Goal: Task Accomplishment & Management: Manage account settings

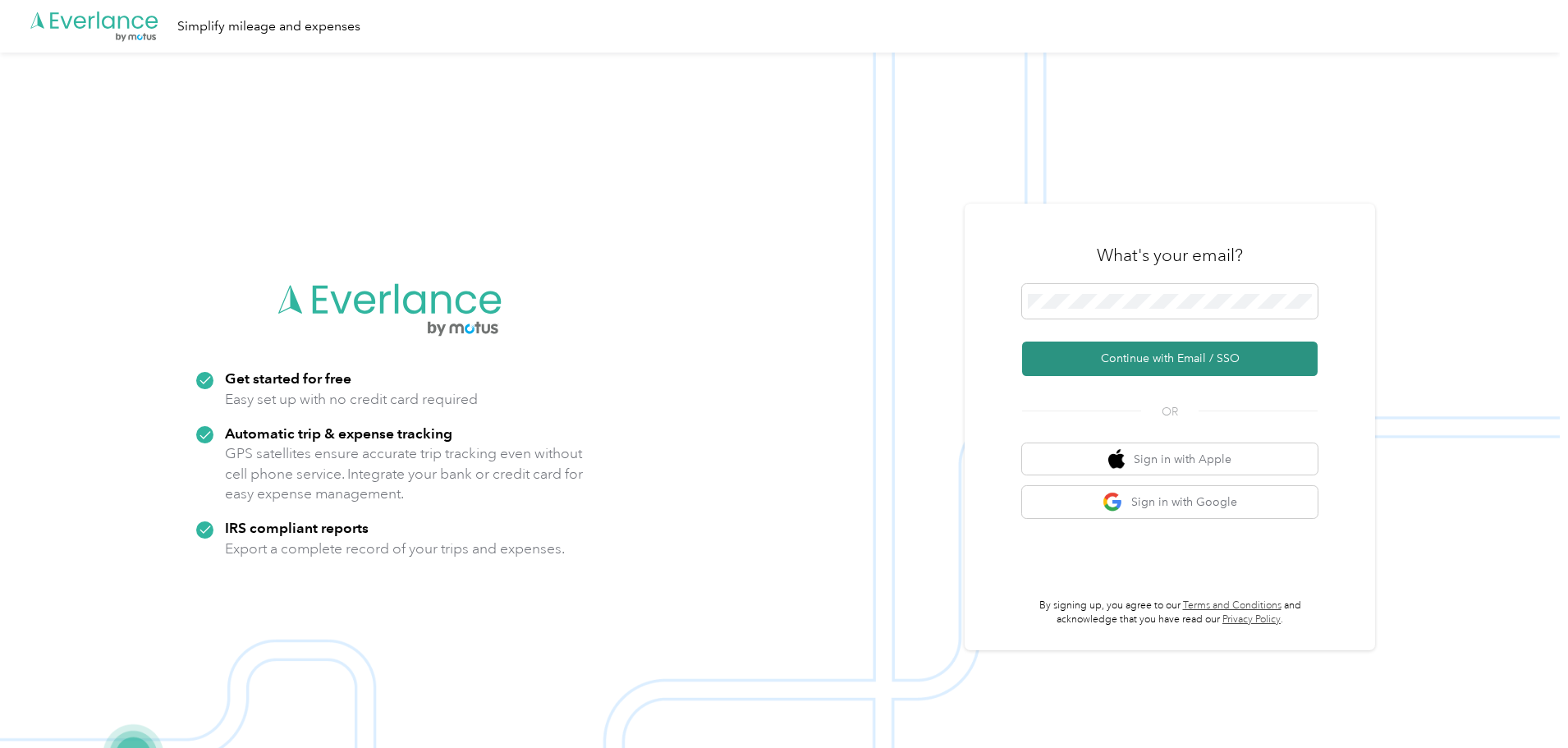
click at [1142, 356] on button "Continue with Email / SSO" at bounding box center [1169, 358] width 295 height 34
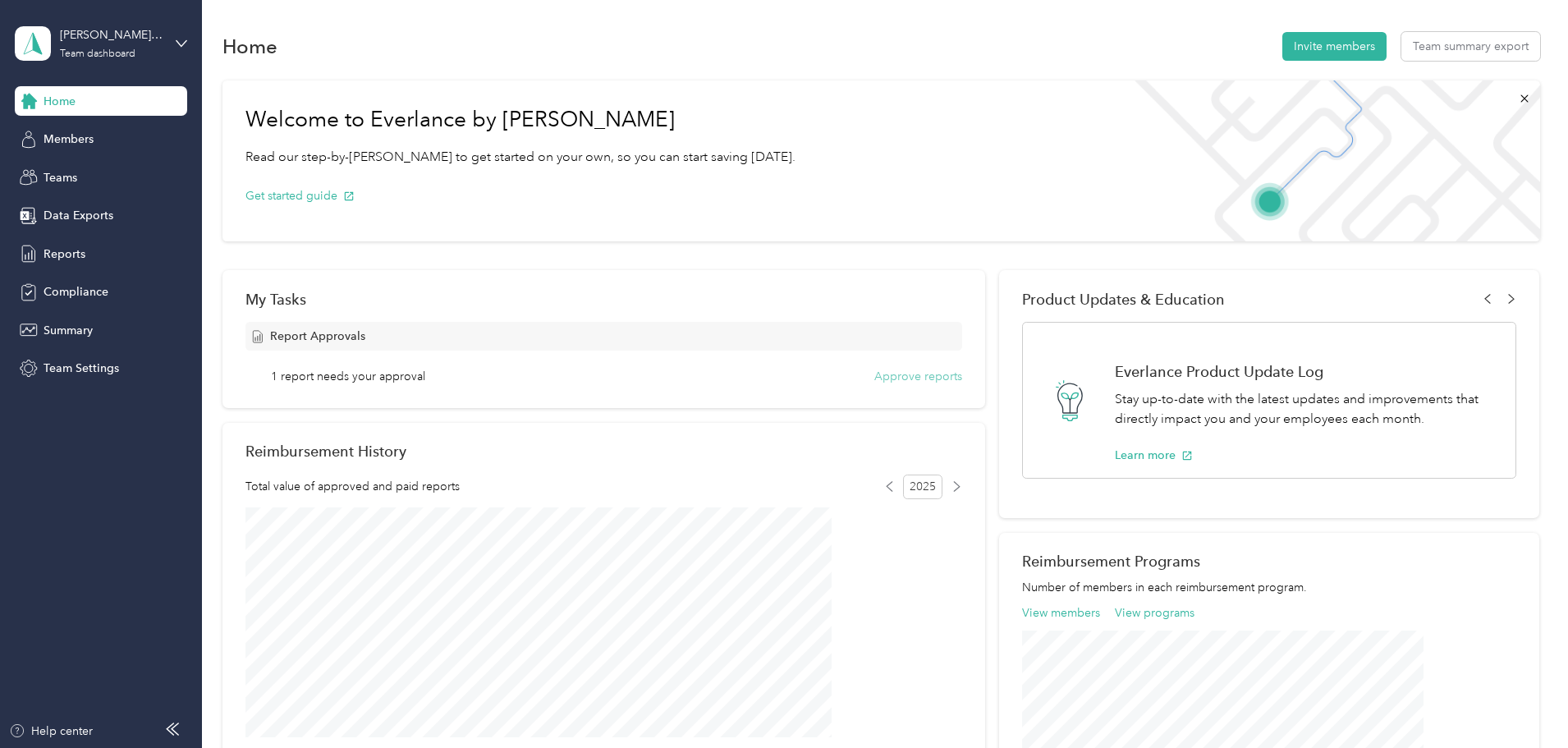
click at [911, 378] on button "Approve reports" at bounding box center [919, 377] width 88 height 18
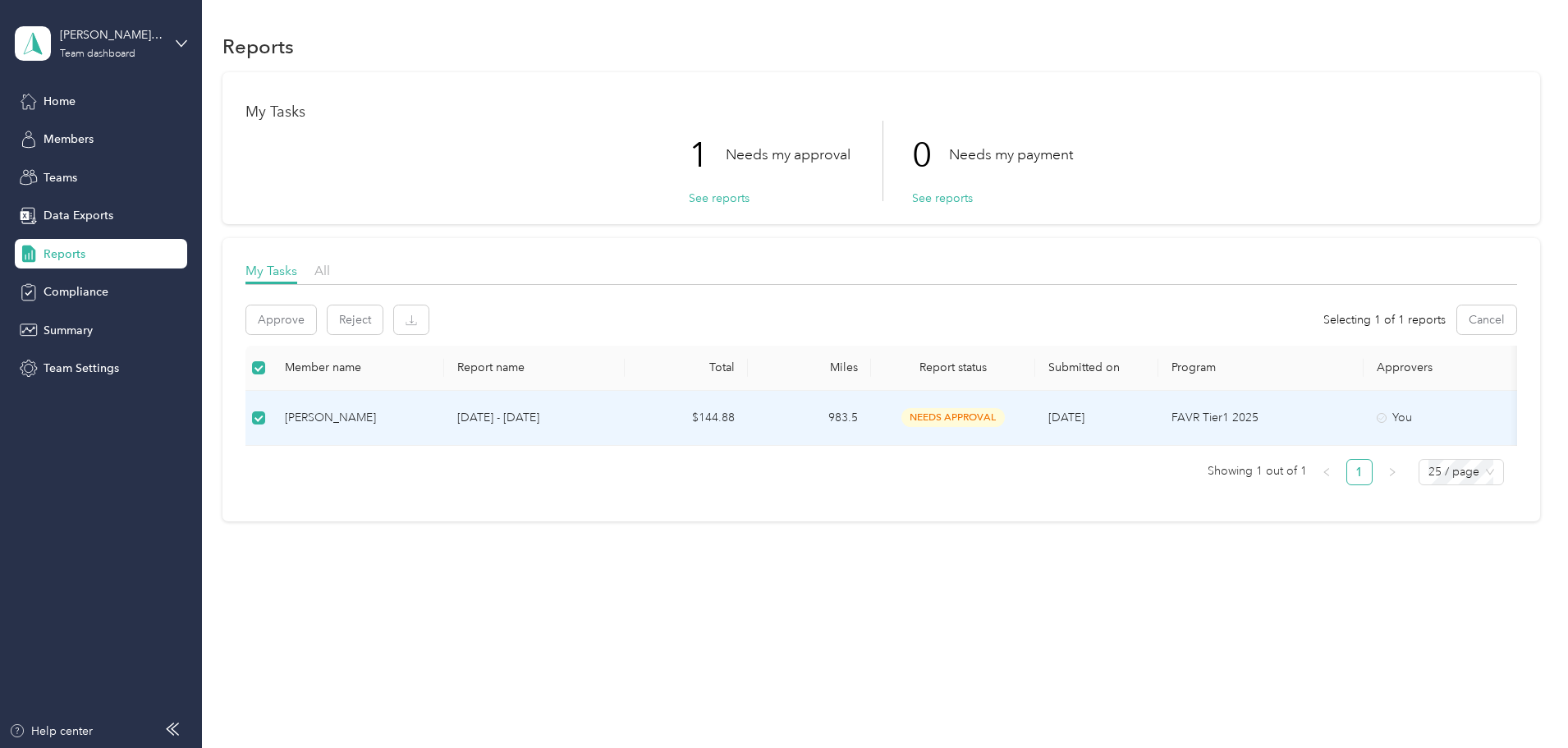
click at [1005, 415] on span "needs approval" at bounding box center [952, 417] width 103 height 19
click at [316, 325] on button "Approve" at bounding box center [280, 319] width 70 height 29
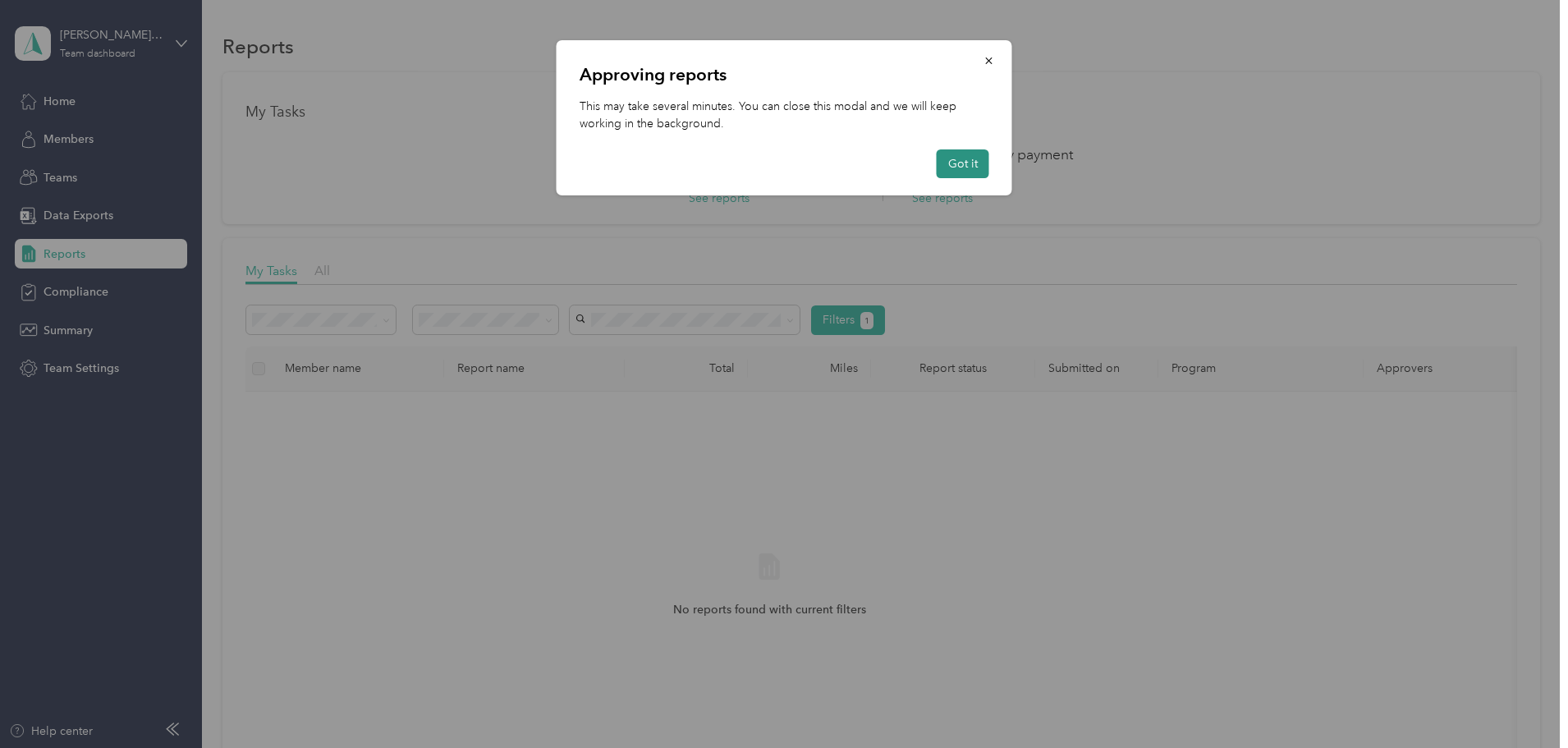
click at [961, 173] on button "Got it" at bounding box center [963, 163] width 53 height 29
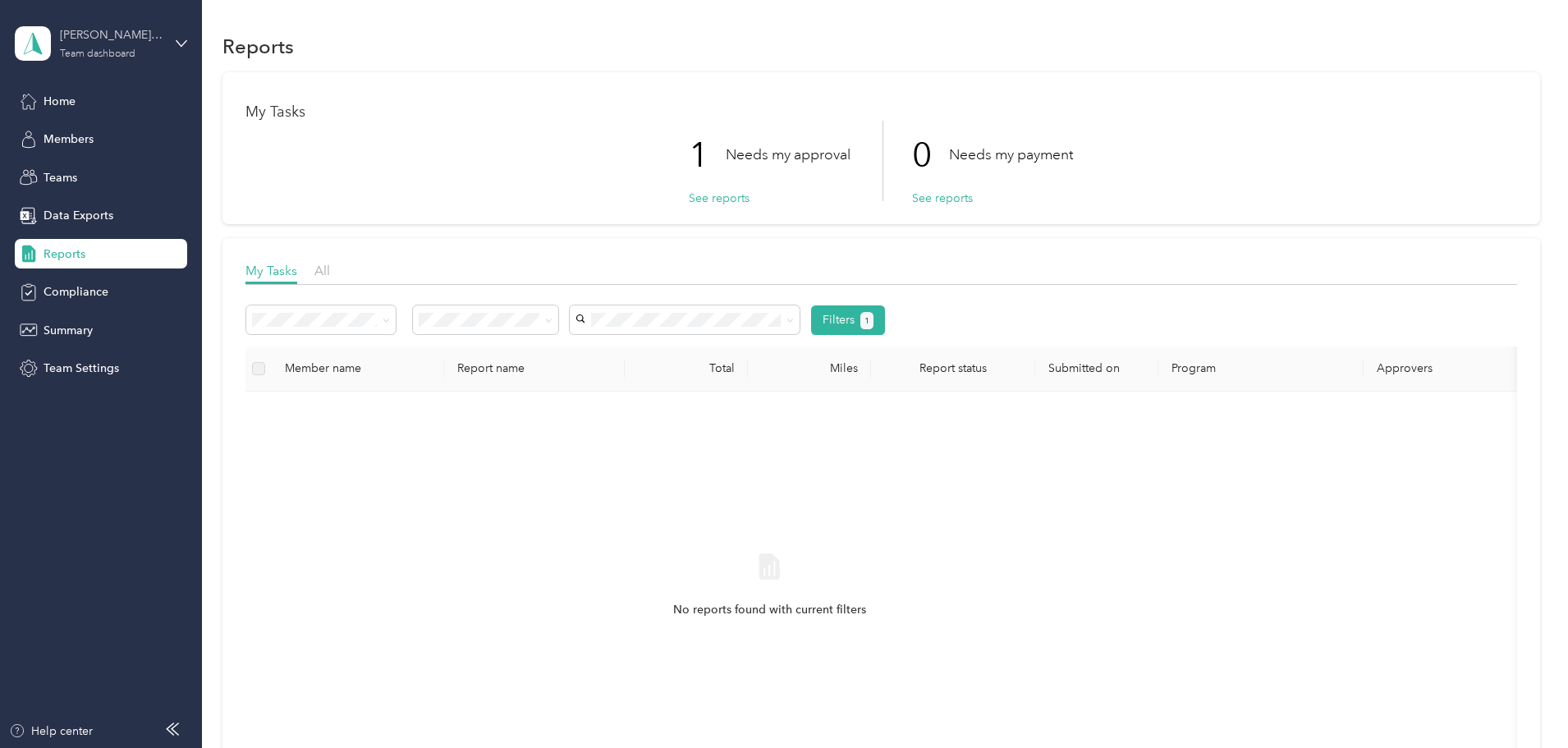
click at [71, 49] on div "Team dashboard" at bounding box center [98, 54] width 76 height 10
click at [56, 174] on div "Personal dashboard" at bounding box center [280, 172] width 508 height 29
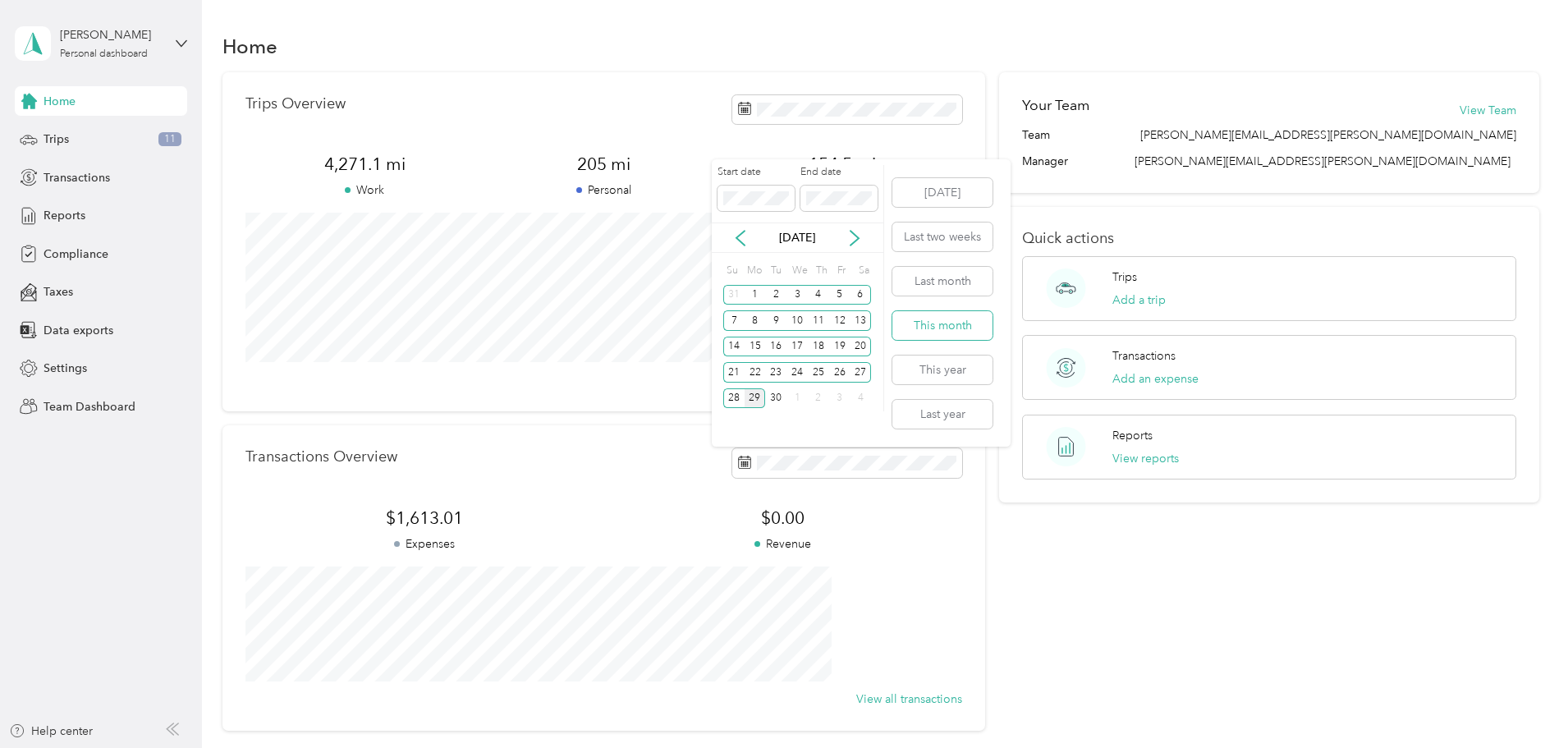
click at [957, 325] on button "This month" at bounding box center [943, 325] width 101 height 29
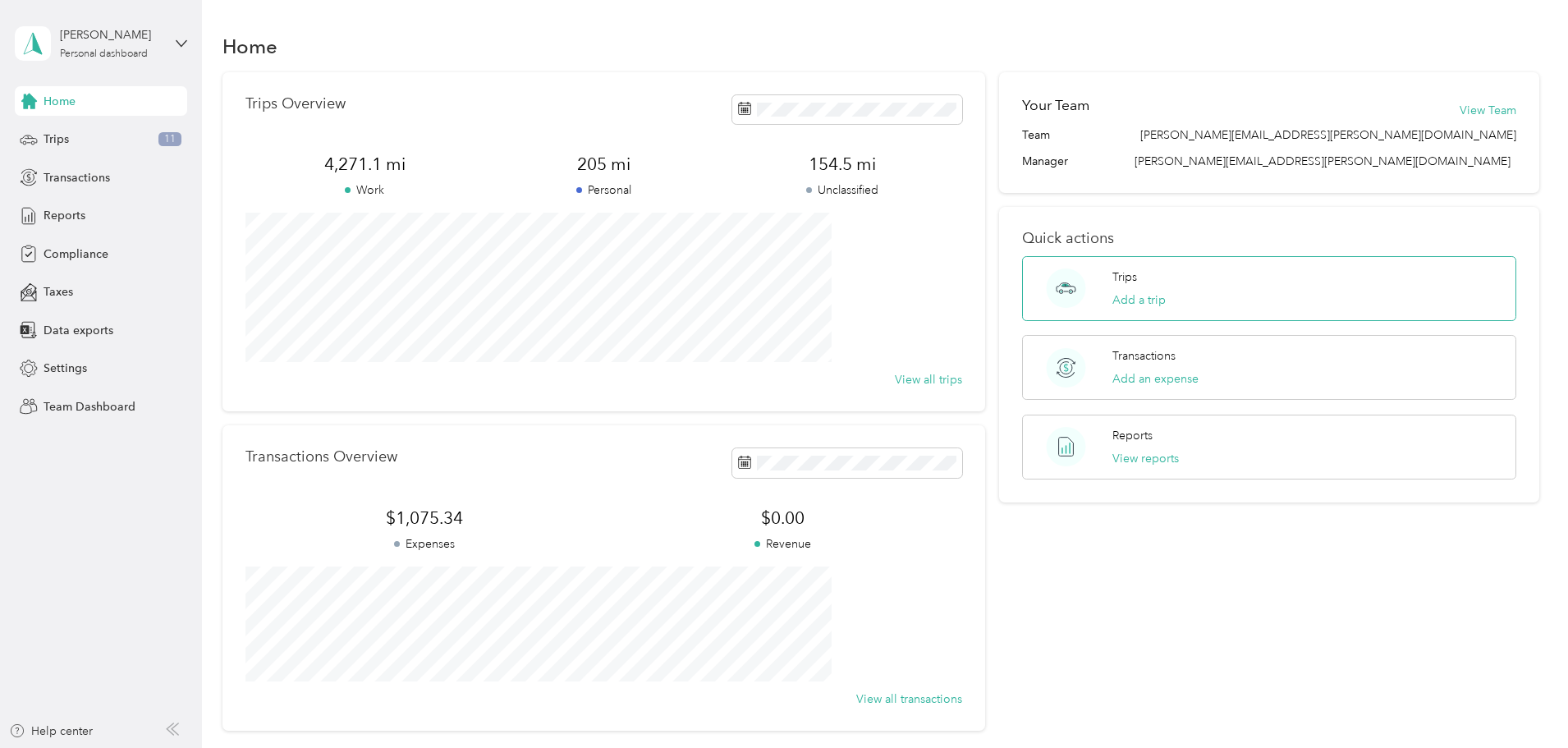
click at [1047, 285] on circle at bounding box center [1066, 288] width 40 height 40
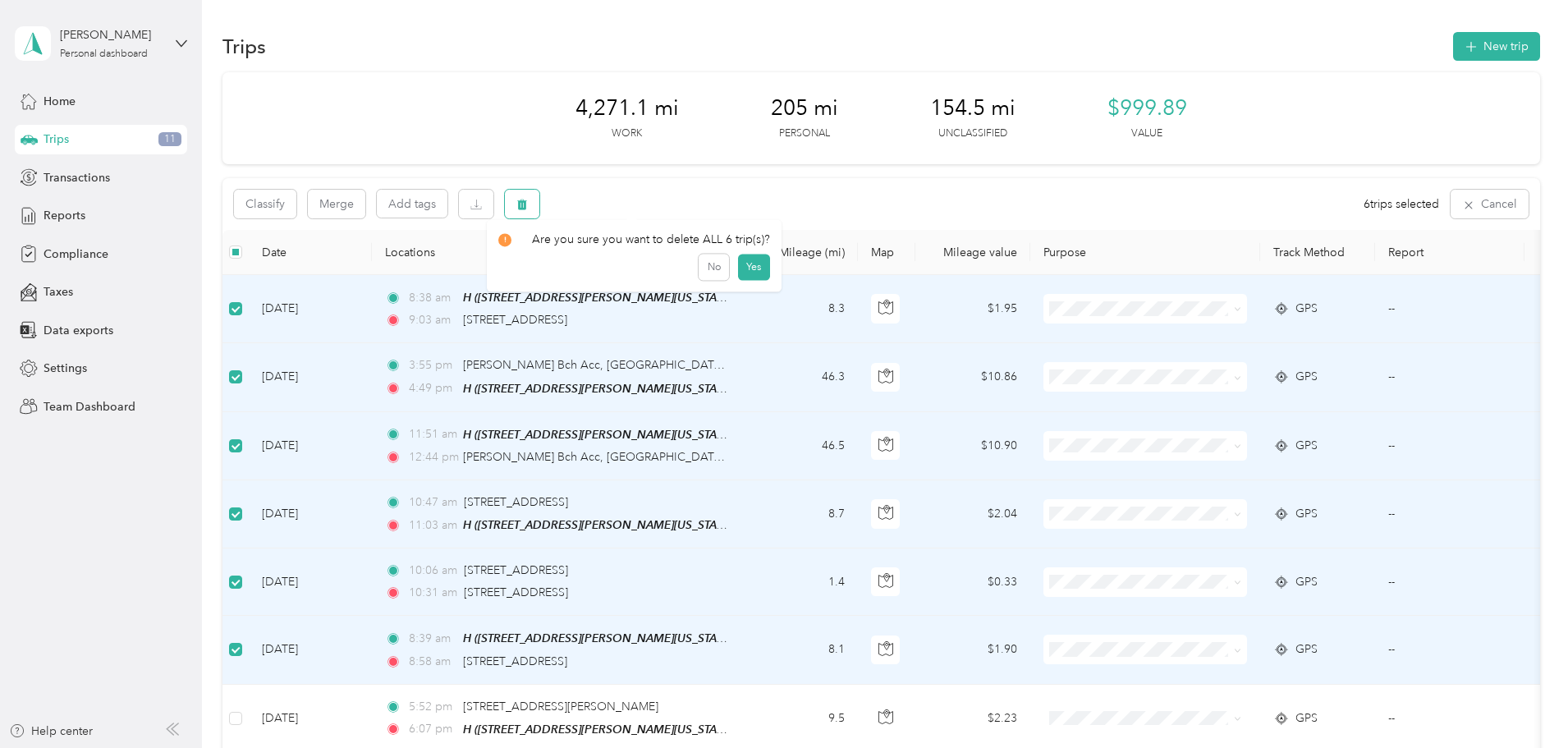
click at [528, 200] on icon "button" at bounding box center [522, 204] width 11 height 11
click at [744, 273] on button "Yes" at bounding box center [754, 273] width 32 height 26
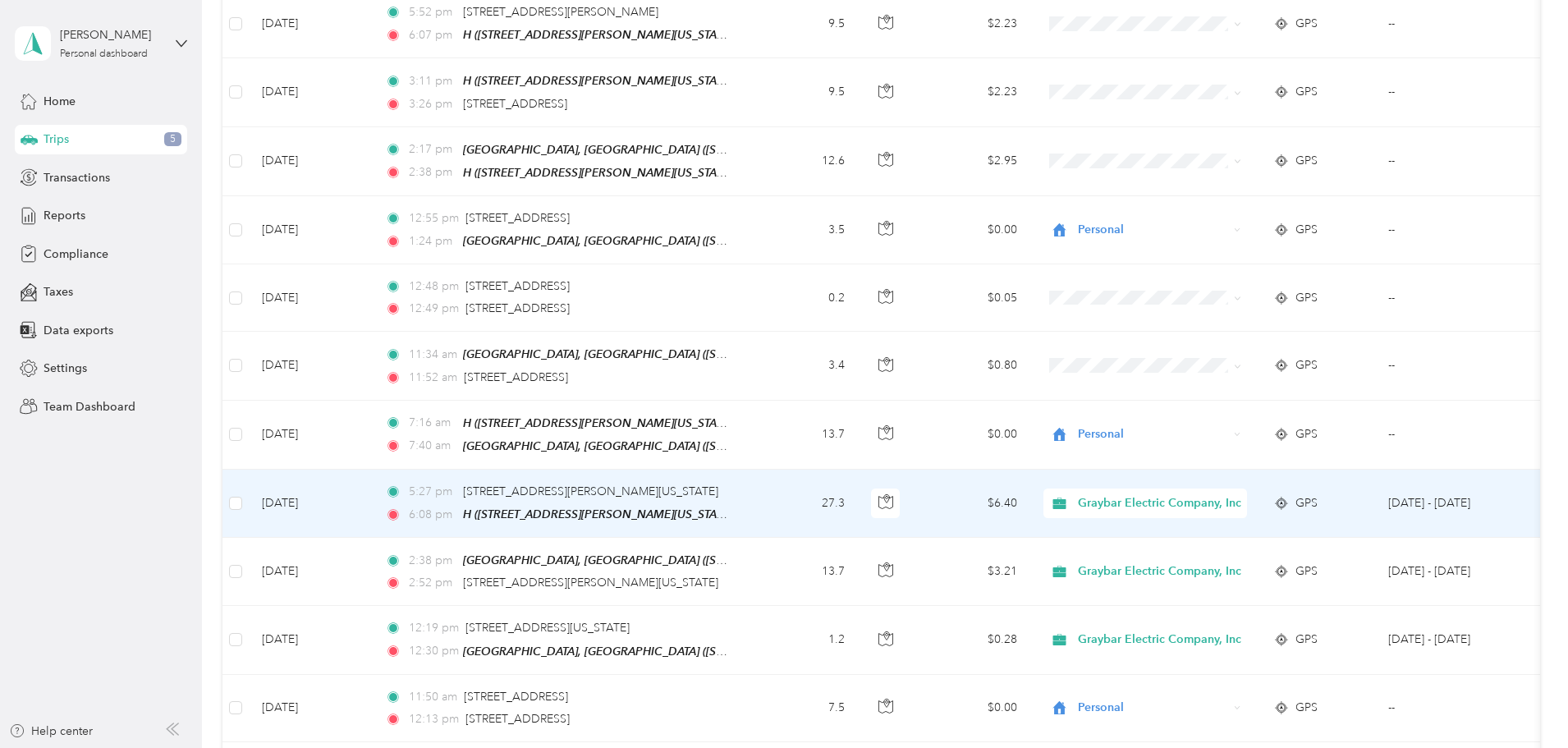
scroll to position [328, 0]
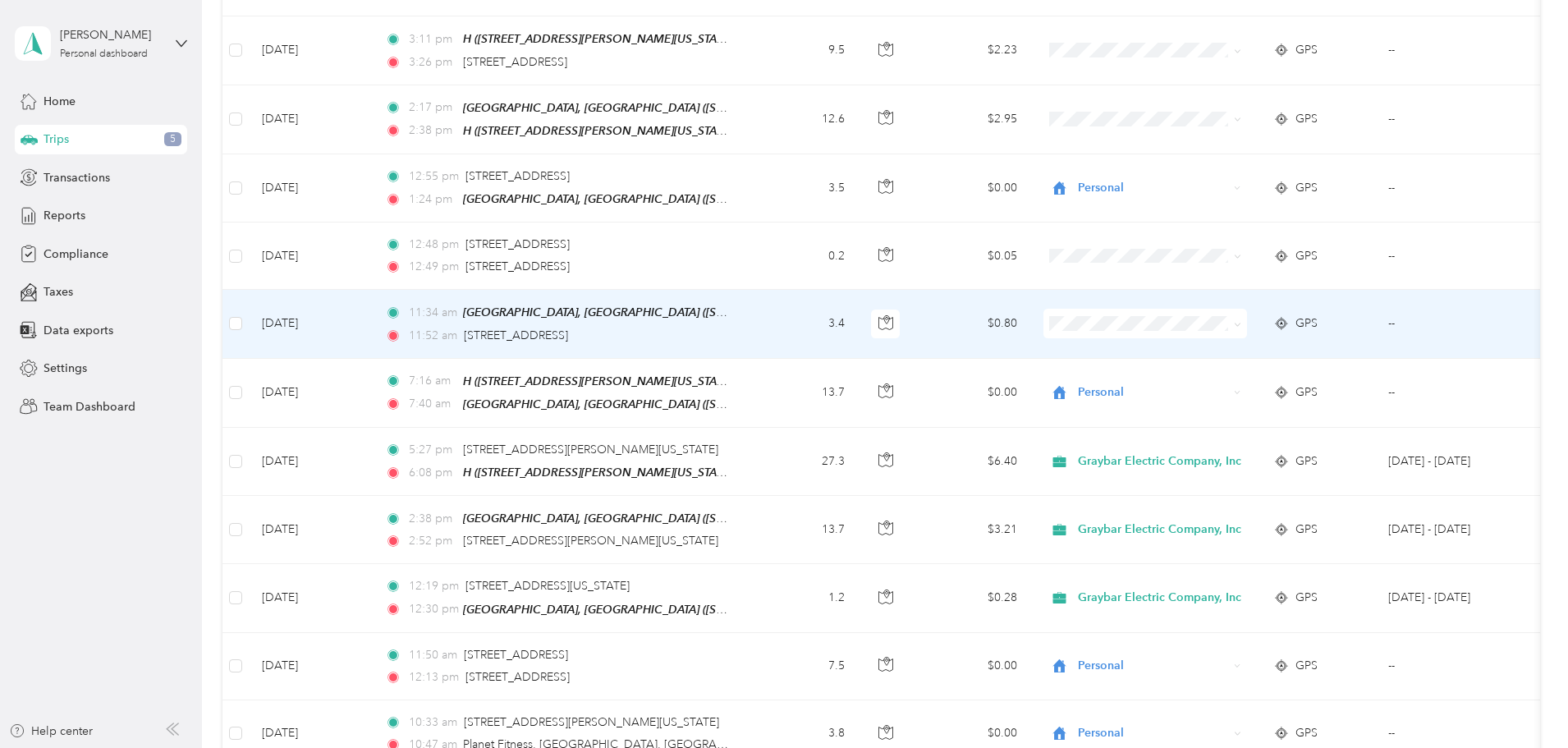
click at [249, 316] on td at bounding box center [235, 324] width 26 height 68
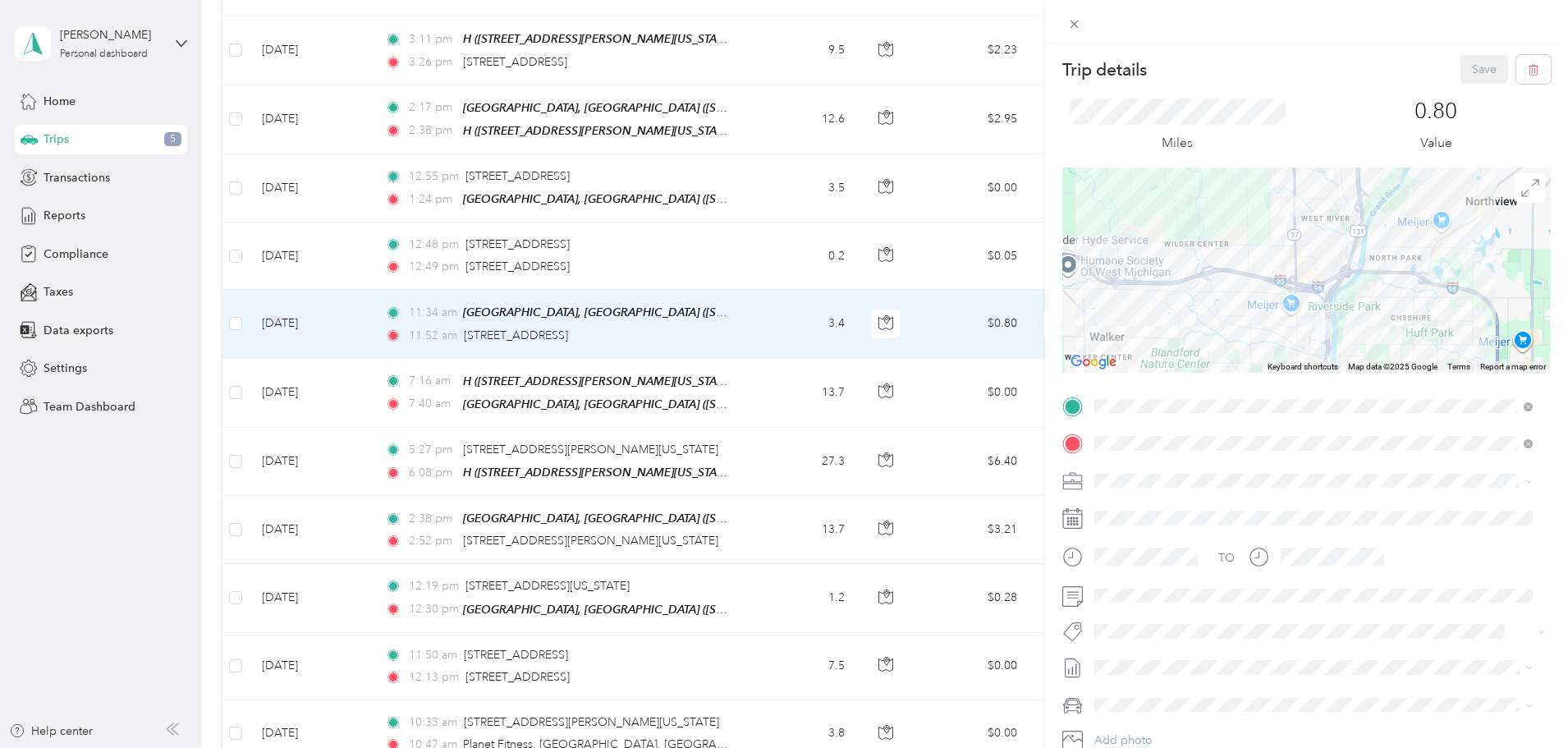
click at [345, 255] on div "Trip details Save This trip cannot be edited because it is either under review,…" at bounding box center [784, 374] width 1568 height 748
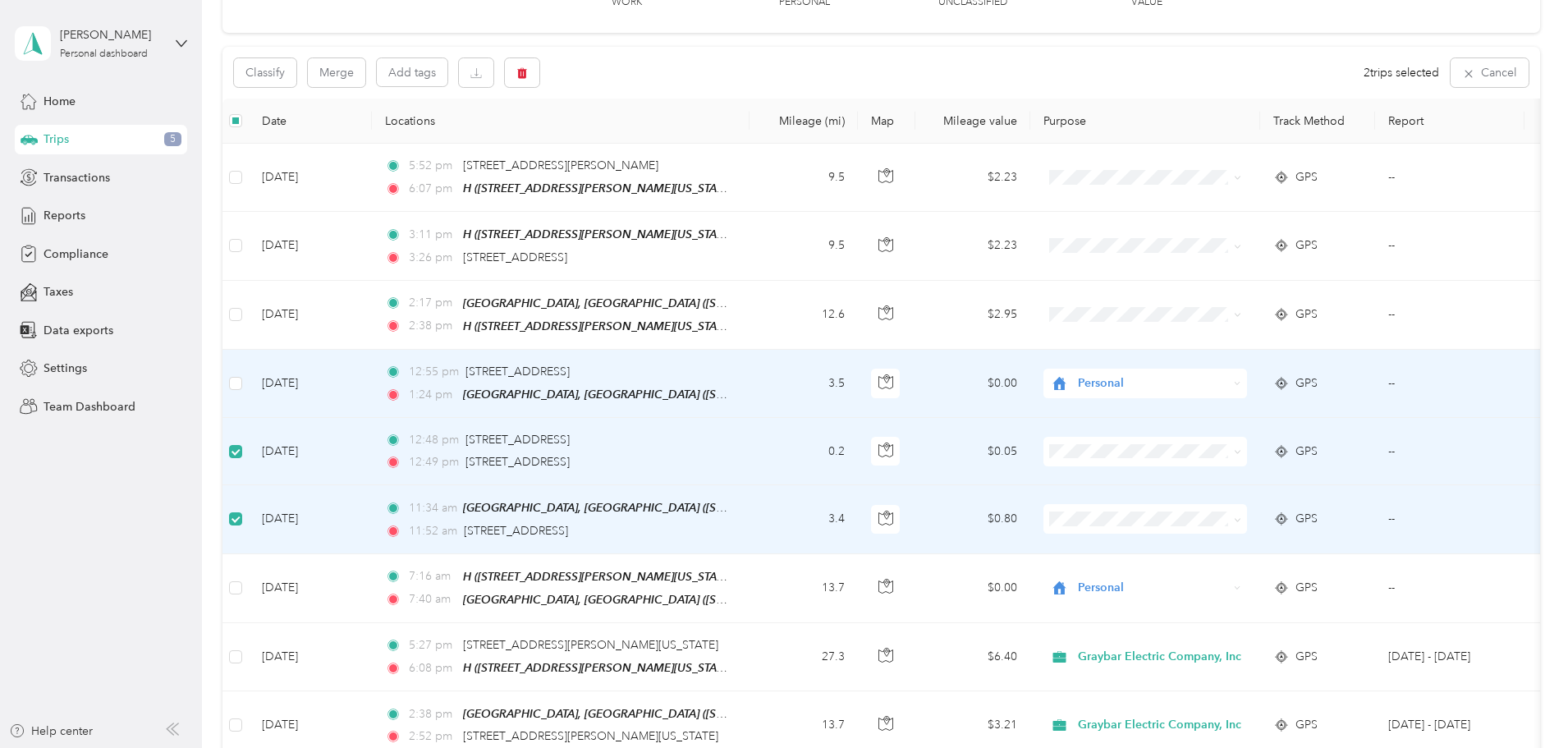
scroll to position [80, 0]
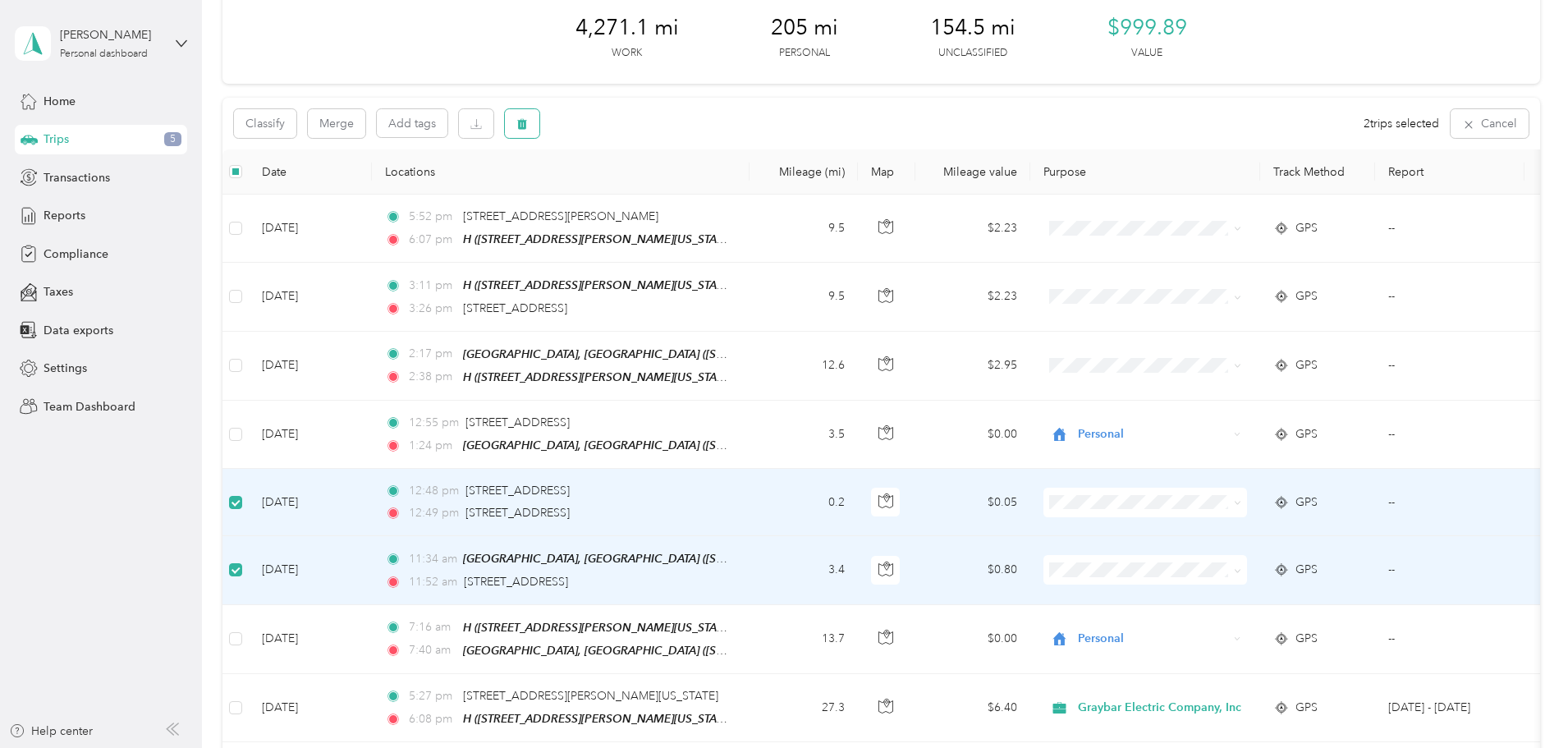
click at [528, 117] on span "button" at bounding box center [522, 123] width 11 height 14
click at [748, 184] on button "Yes" at bounding box center [754, 192] width 32 height 26
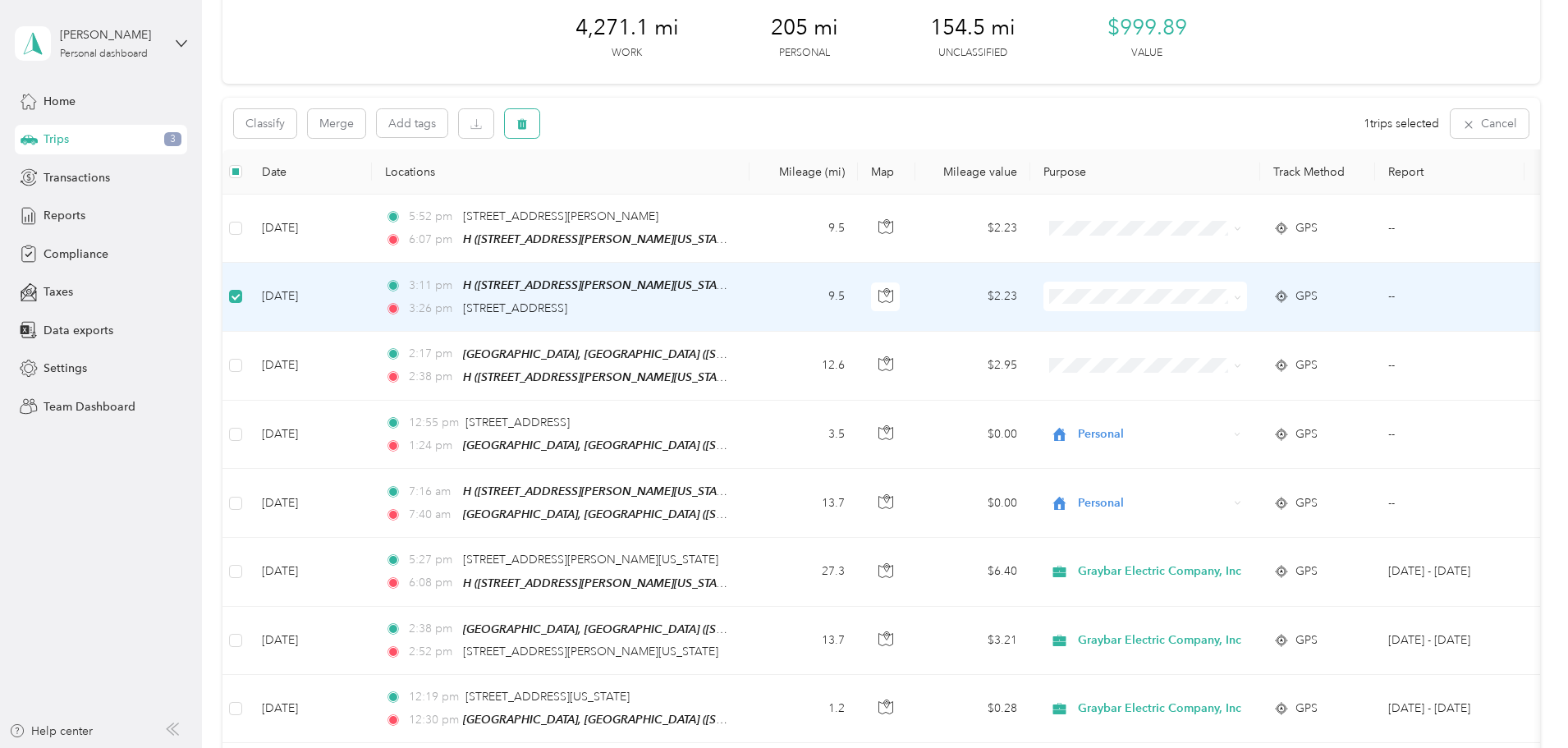
click at [527, 125] on icon "button" at bounding box center [522, 124] width 10 height 11
click at [752, 194] on button "Yes" at bounding box center [754, 192] width 32 height 26
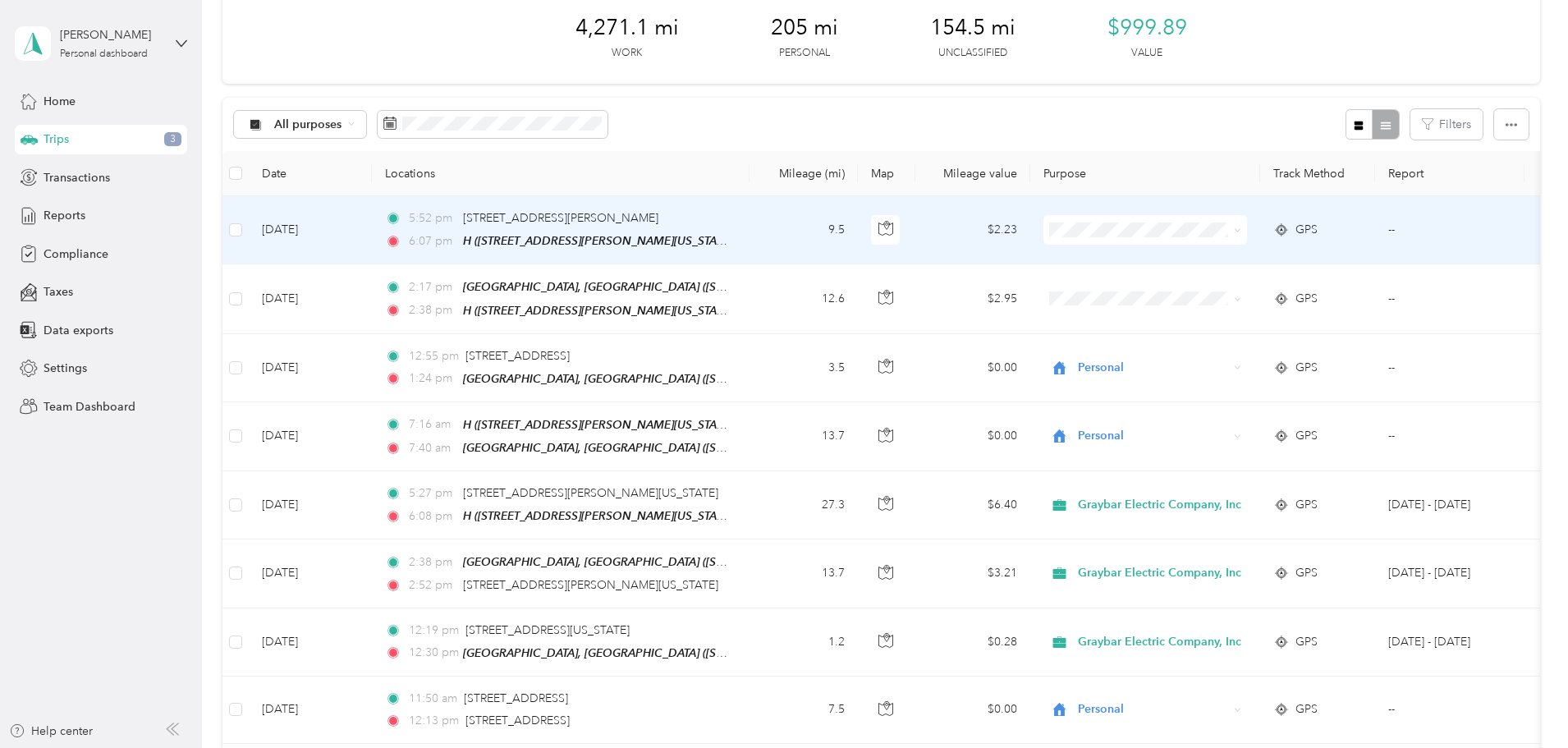
click at [1240, 230] on icon at bounding box center [1237, 231] width 5 height 4
click at [1210, 292] on span "Personal" at bounding box center [1275, 288] width 163 height 18
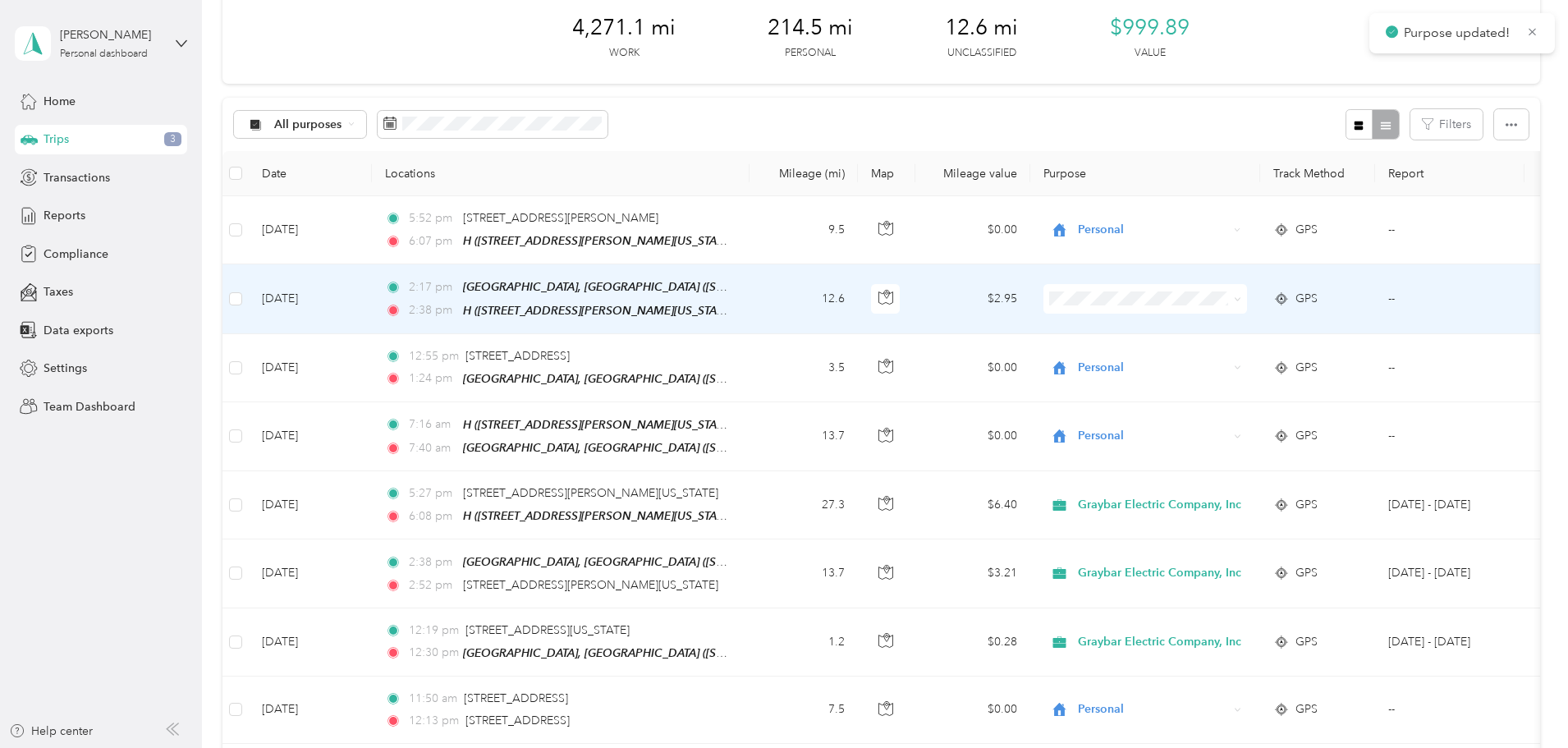
click at [1242, 296] on icon at bounding box center [1237, 299] width 7 height 7
click at [1209, 363] on li "Personal" at bounding box center [1260, 352] width 216 height 29
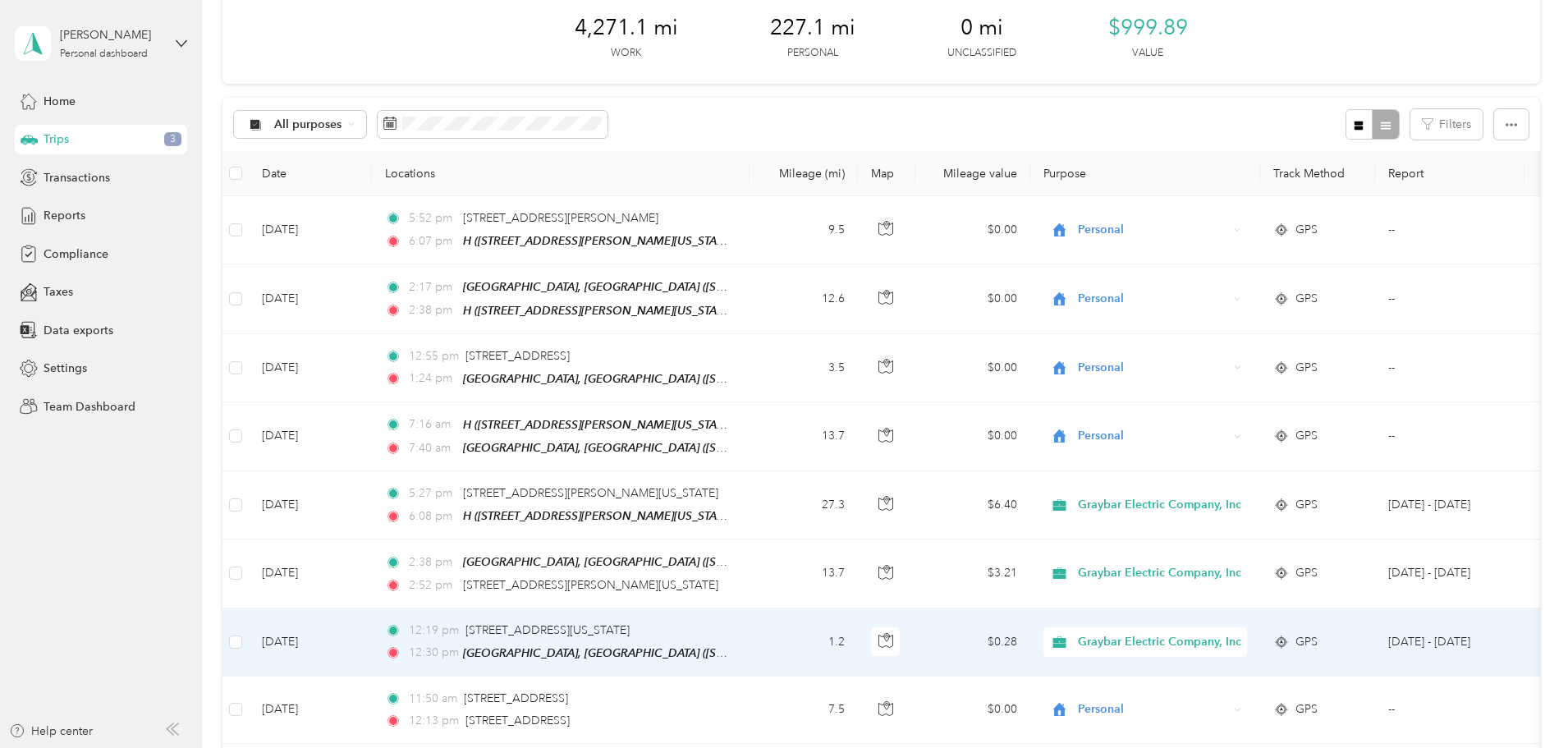
scroll to position [0, 0]
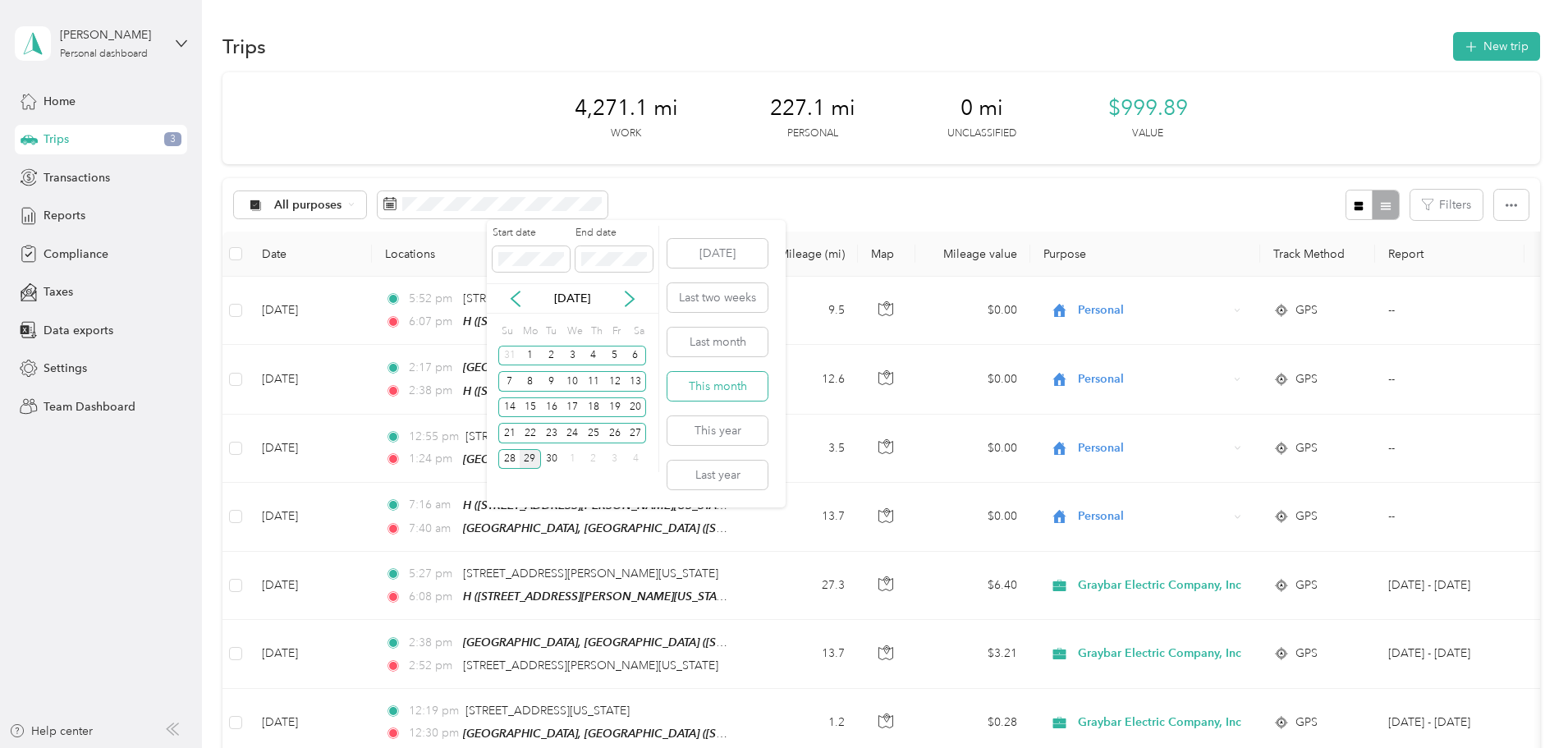
click at [719, 385] on button "This month" at bounding box center [718, 386] width 101 height 29
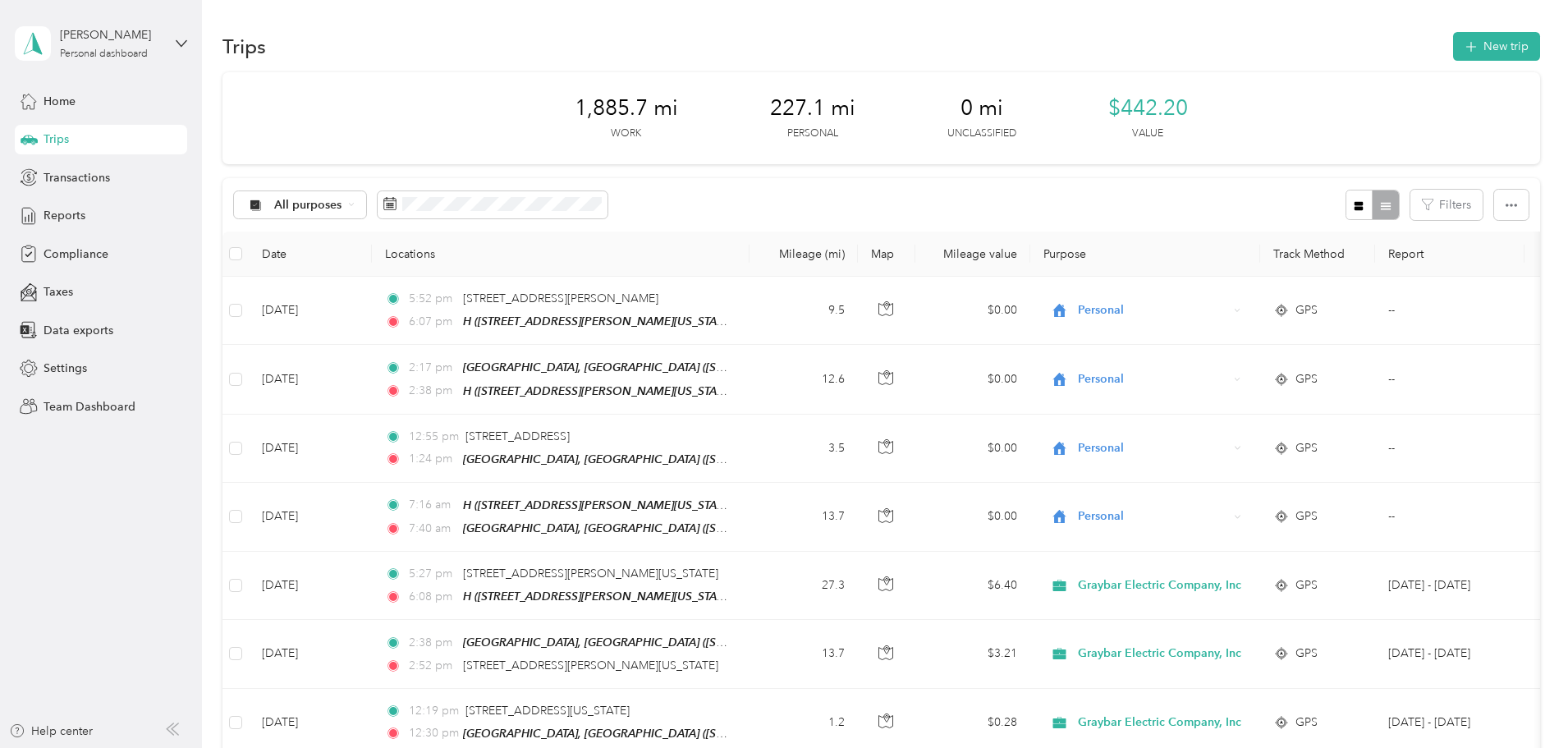
click at [78, 176] on span "Transactions" at bounding box center [76, 178] width 66 height 18
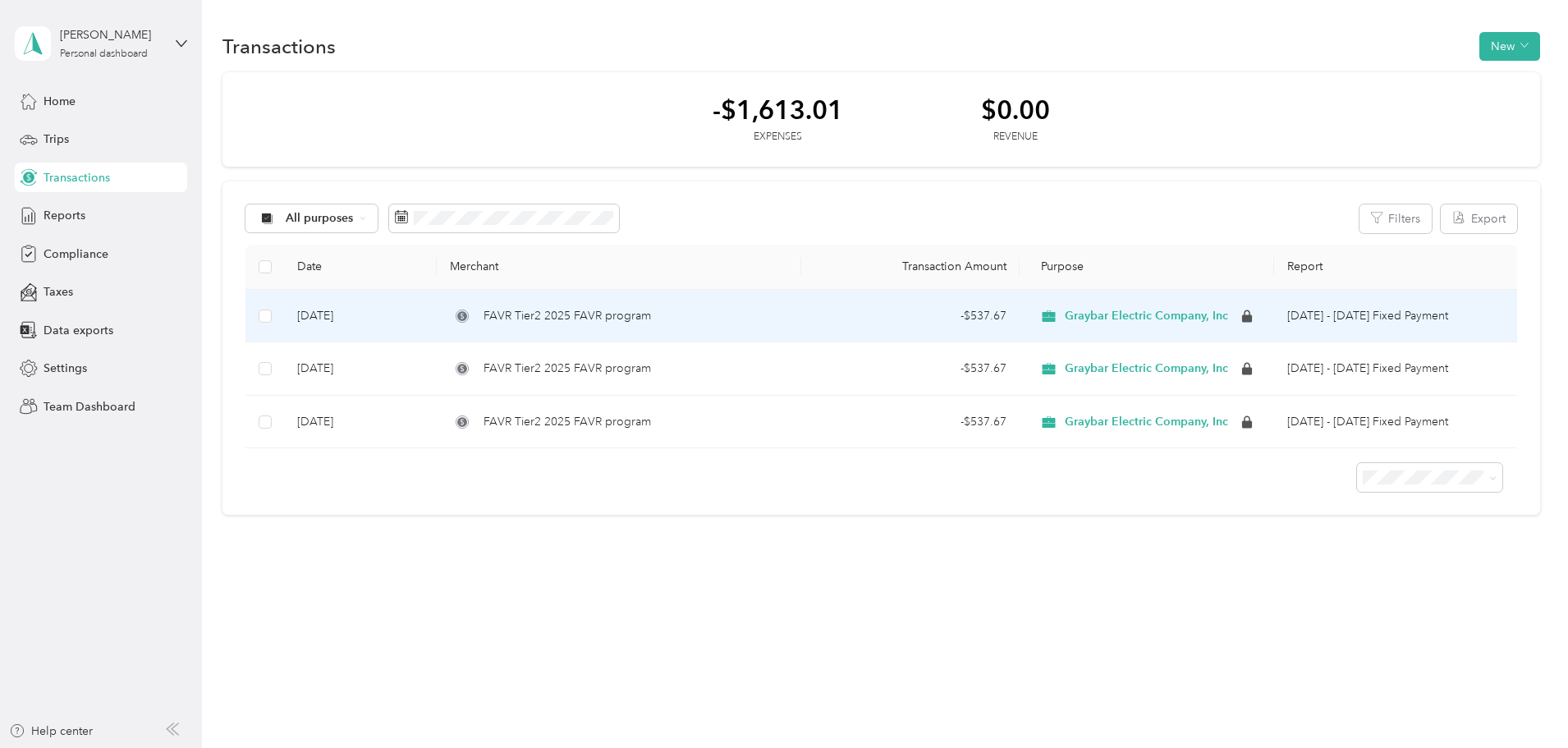
click at [651, 324] on span "FAVR Tier2 2025 FAVR program" at bounding box center [567, 316] width 168 height 18
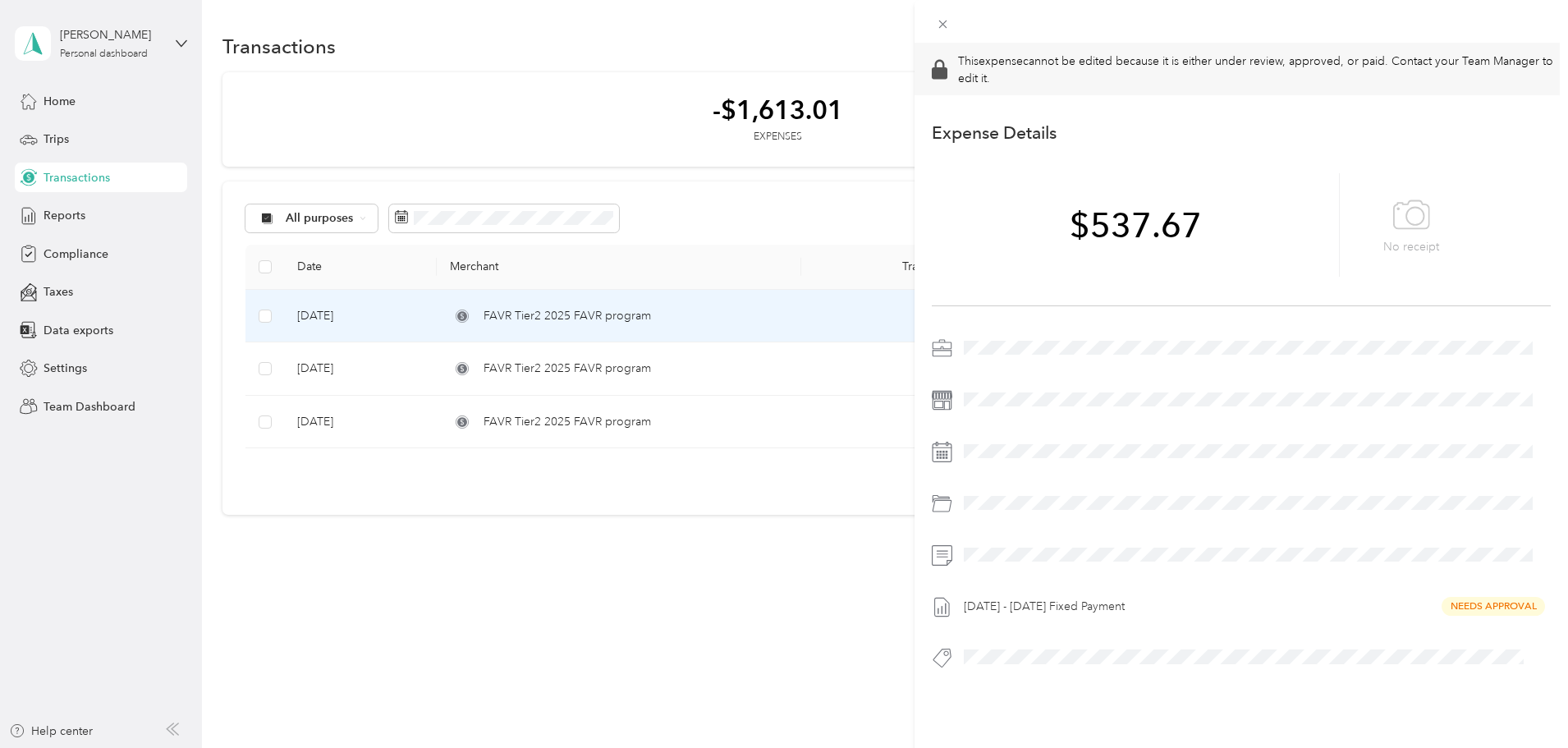
click at [669, 324] on div "This expense cannot be edited because it is either under review, approved, or p…" at bounding box center [784, 374] width 1568 height 748
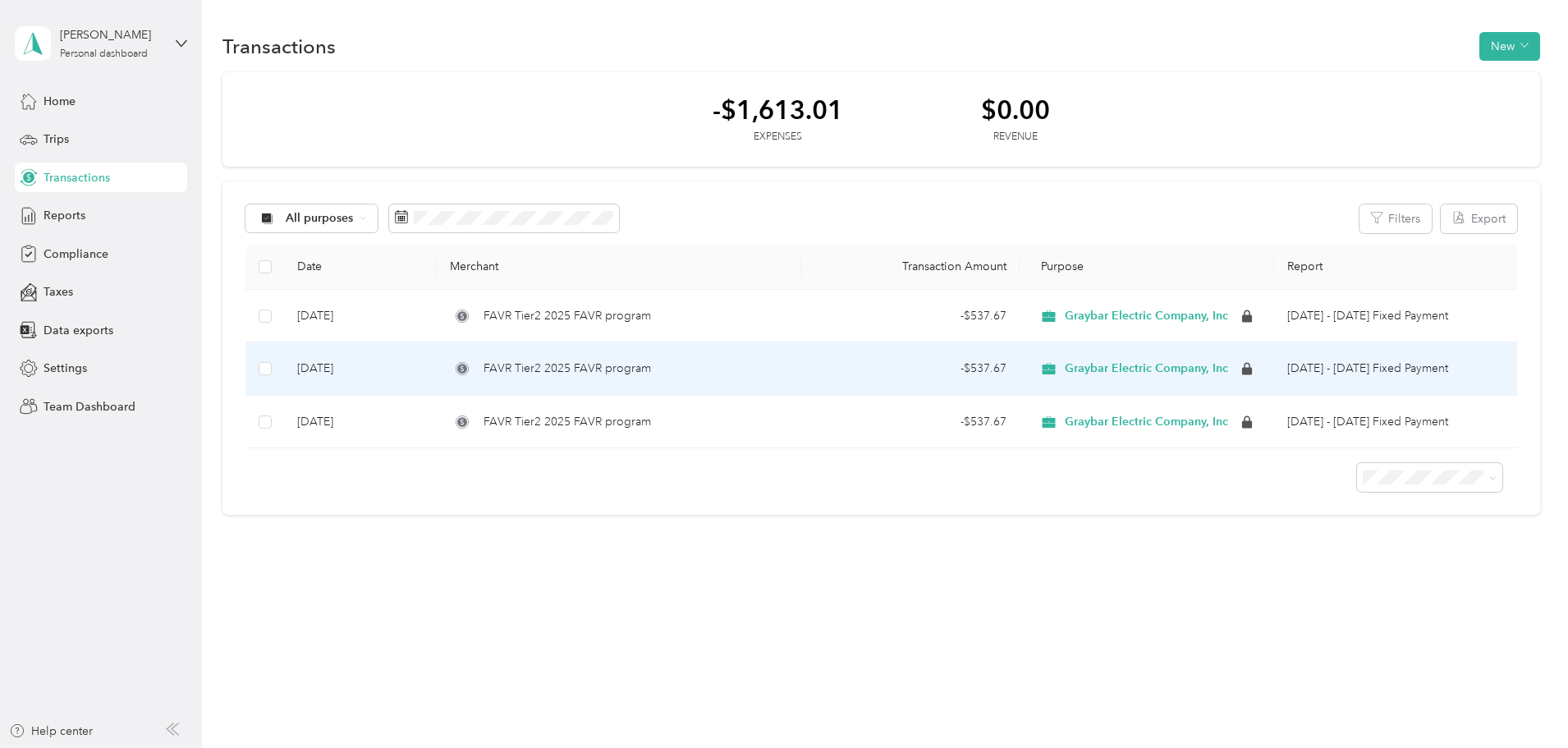
click at [651, 378] on span "FAVR Tier2 2025 FAVR program" at bounding box center [567, 369] width 168 height 18
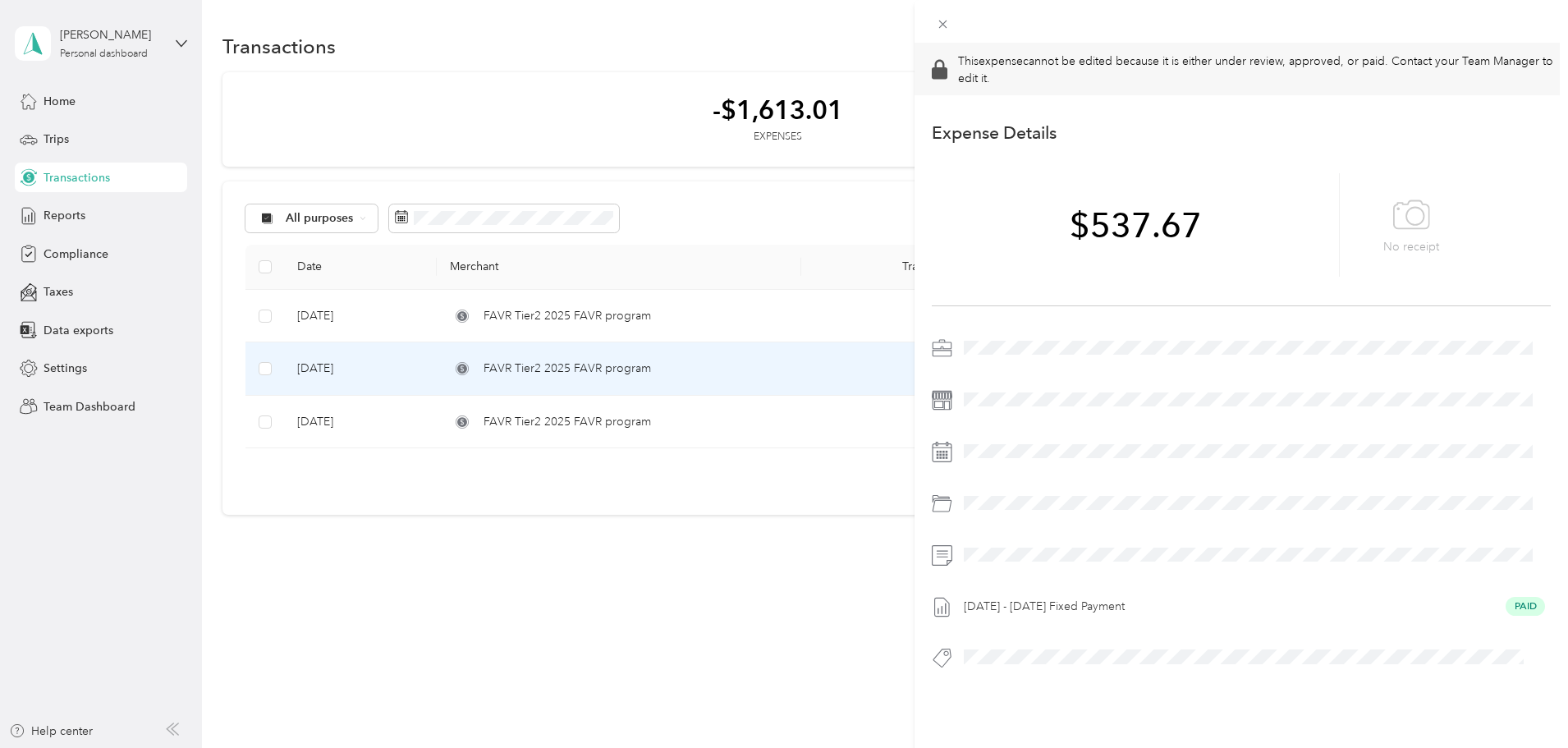
click at [643, 462] on div "This expense cannot be edited because it is either under review, approved, or p…" at bounding box center [784, 374] width 1568 height 748
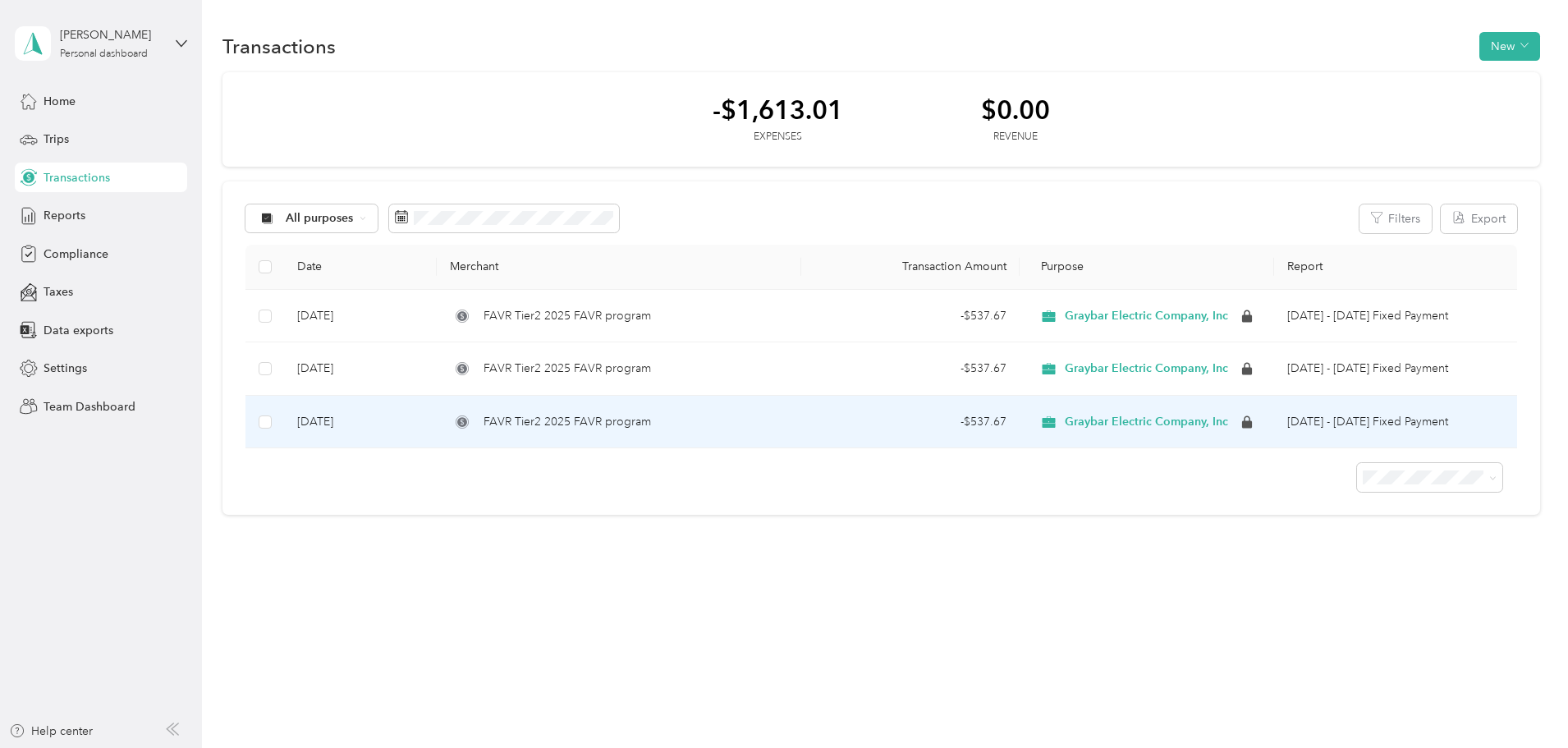
click at [643, 431] on span "FAVR Tier2 2025 FAVR program" at bounding box center [567, 422] width 168 height 18
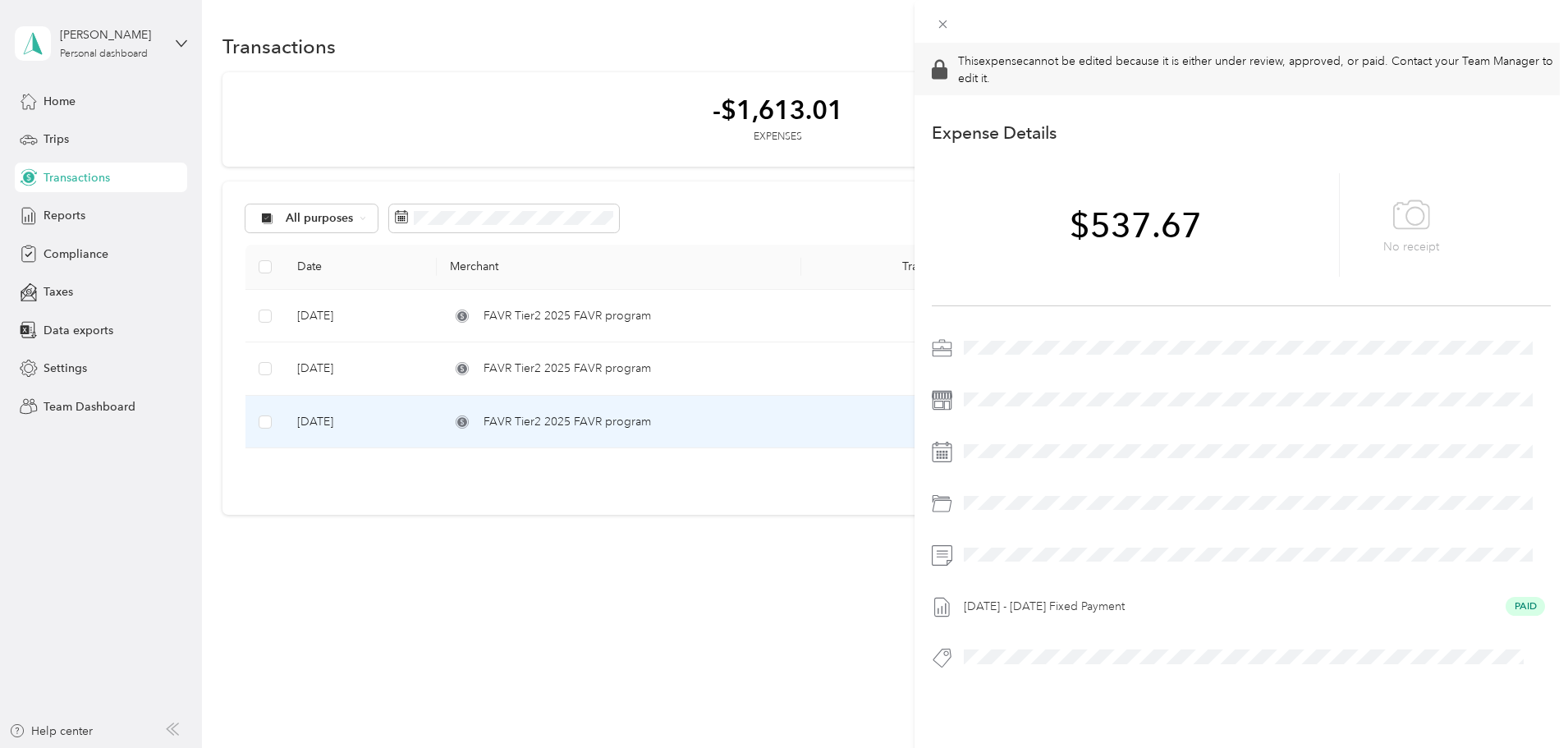
click at [643, 462] on div "This expense cannot be edited because it is either under review, approved, or p…" at bounding box center [784, 374] width 1568 height 748
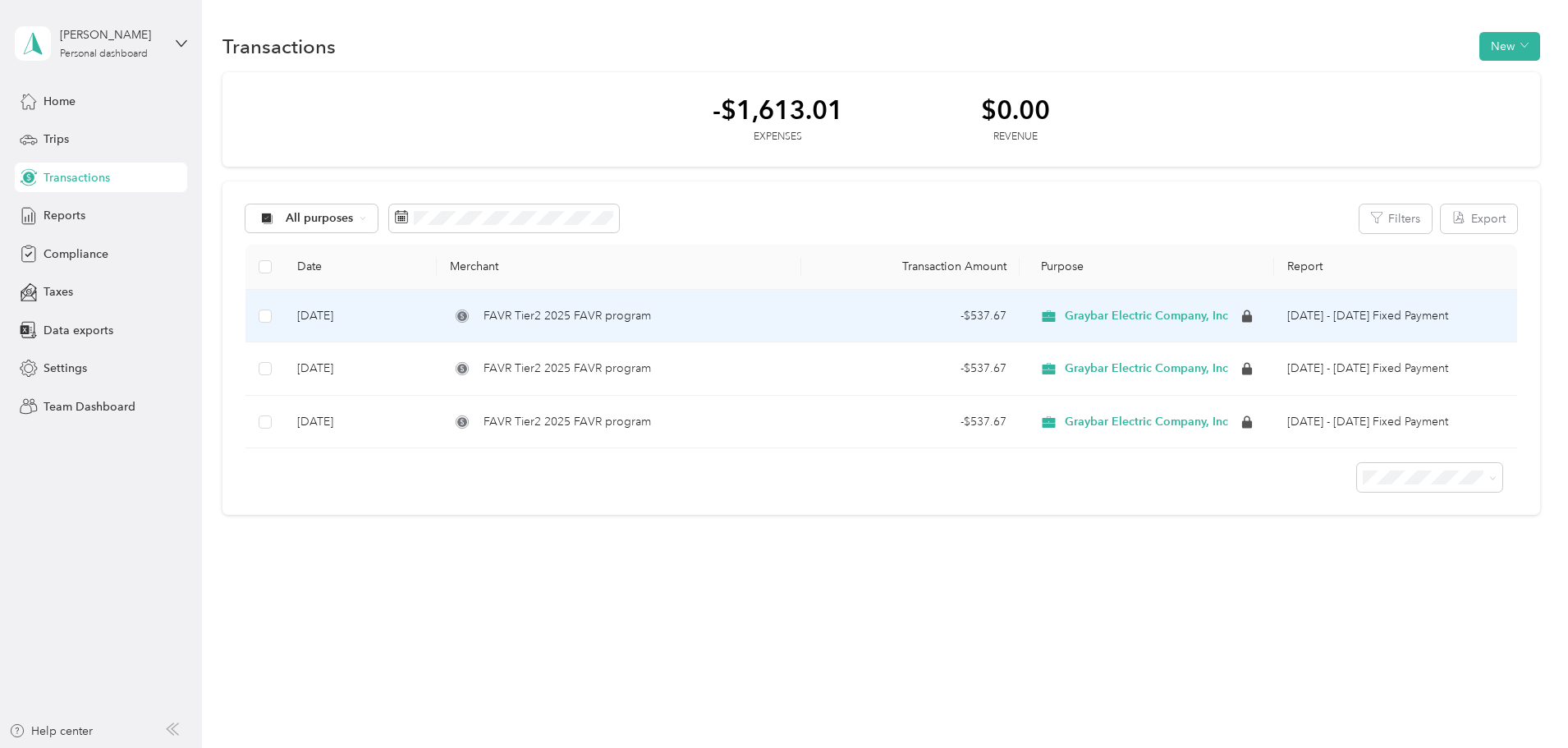
click at [594, 325] on span "FAVR Tier2 2025 FAVR program" at bounding box center [567, 316] width 168 height 18
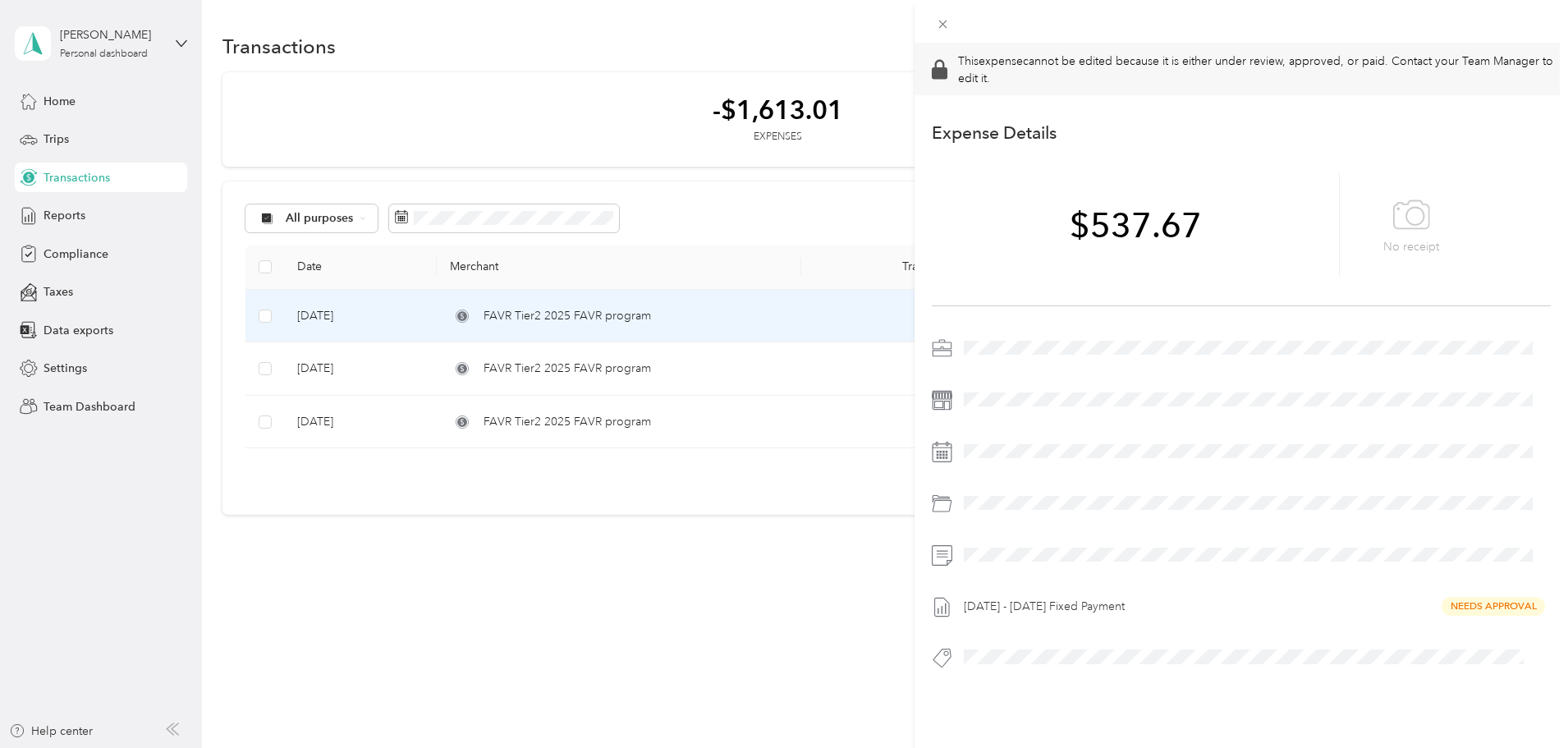
click at [594, 325] on div "This expense cannot be edited because it is either under review, approved, or p…" at bounding box center [784, 374] width 1568 height 748
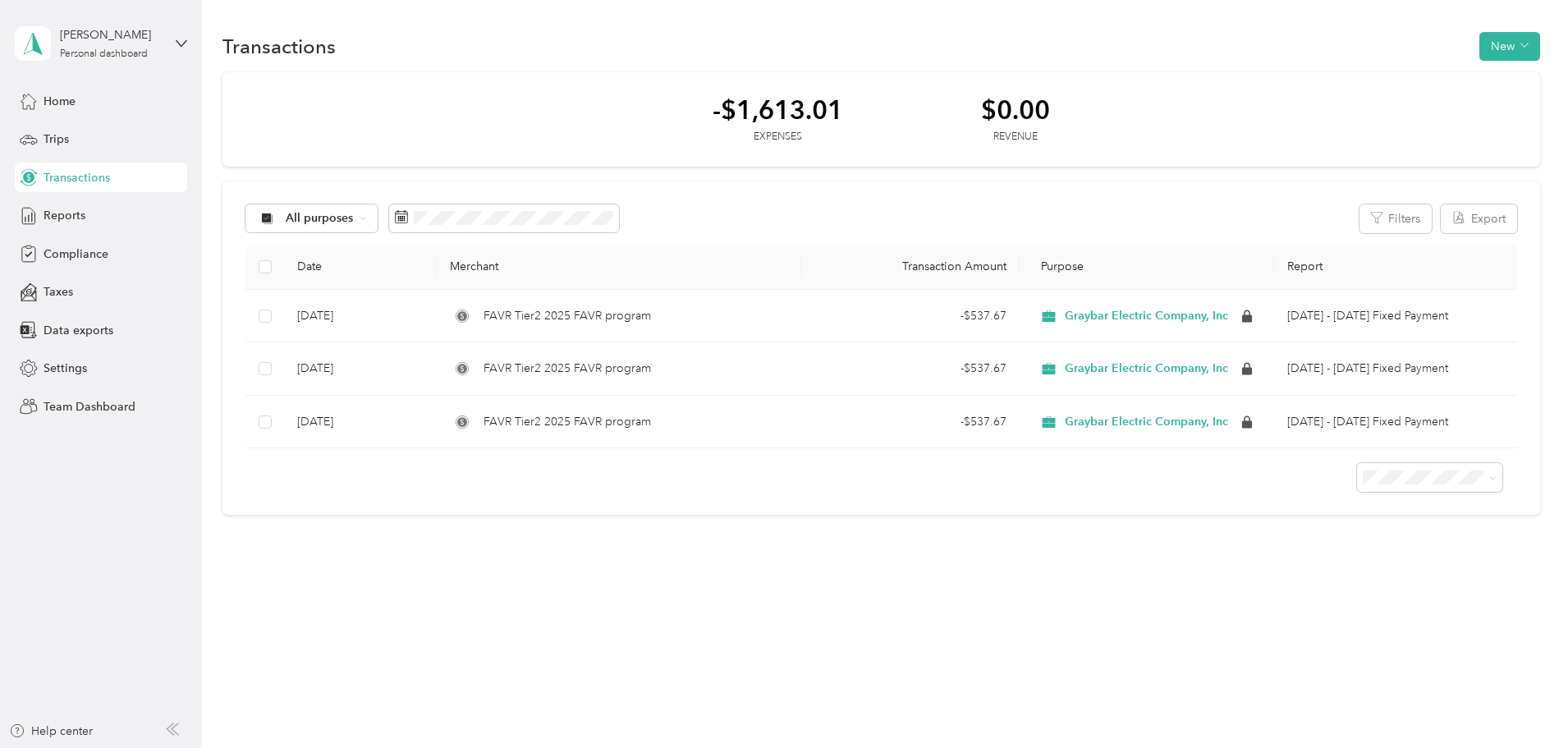
click at [287, 256] on div "-$1,613.01 Expenses $0.00 Revenue All purposes Filters Export Date Merchant Tra…" at bounding box center [881, 294] width 1318 height 443
click at [105, 52] on div "Personal dashboard" at bounding box center [104, 54] width 88 height 10
click at [106, 137] on div "Team dashboard" at bounding box center [280, 135] width 508 height 29
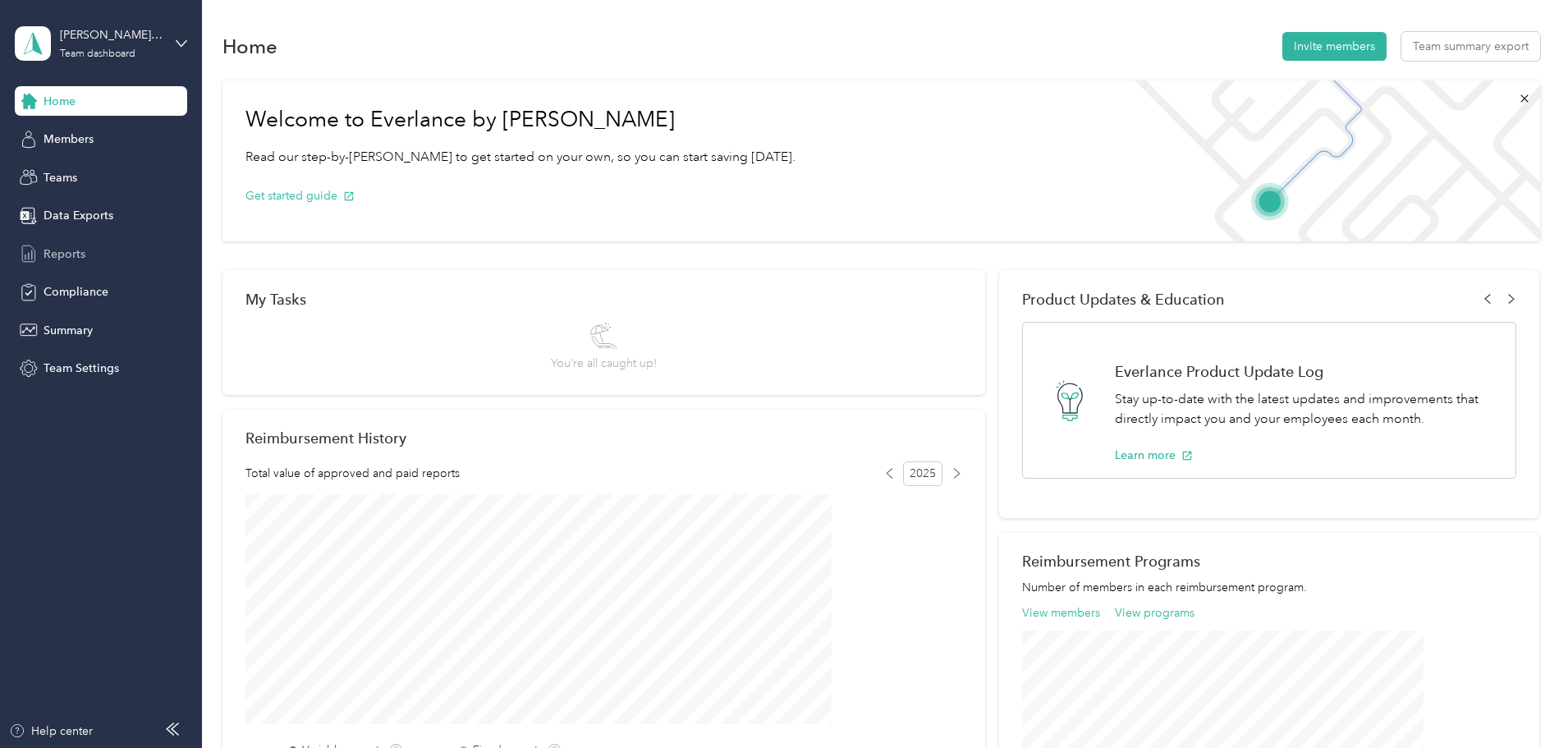
click at [78, 249] on span "Reports" at bounding box center [63, 254] width 41 height 18
